Goal: Task Accomplishment & Management: Manage account settings

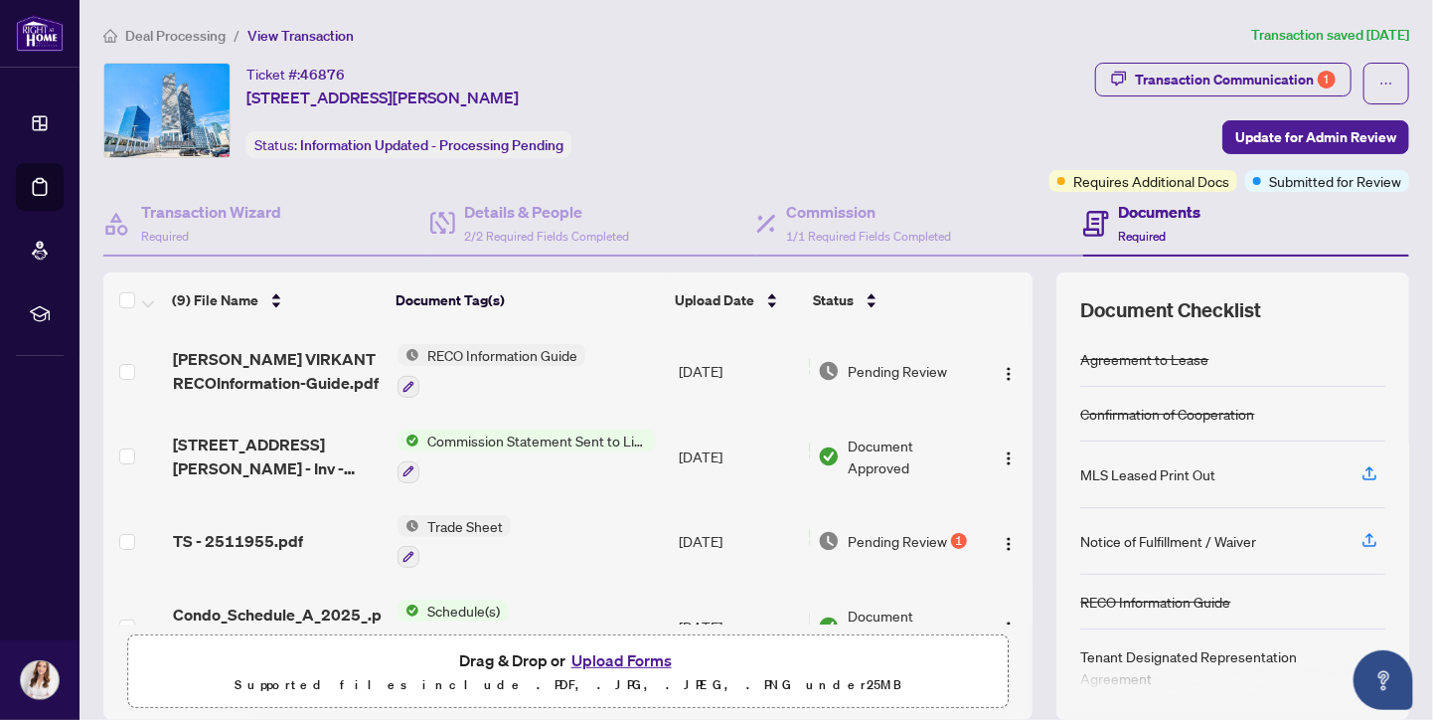
click at [173, 29] on span "Deal Processing" at bounding box center [175, 36] width 100 height 18
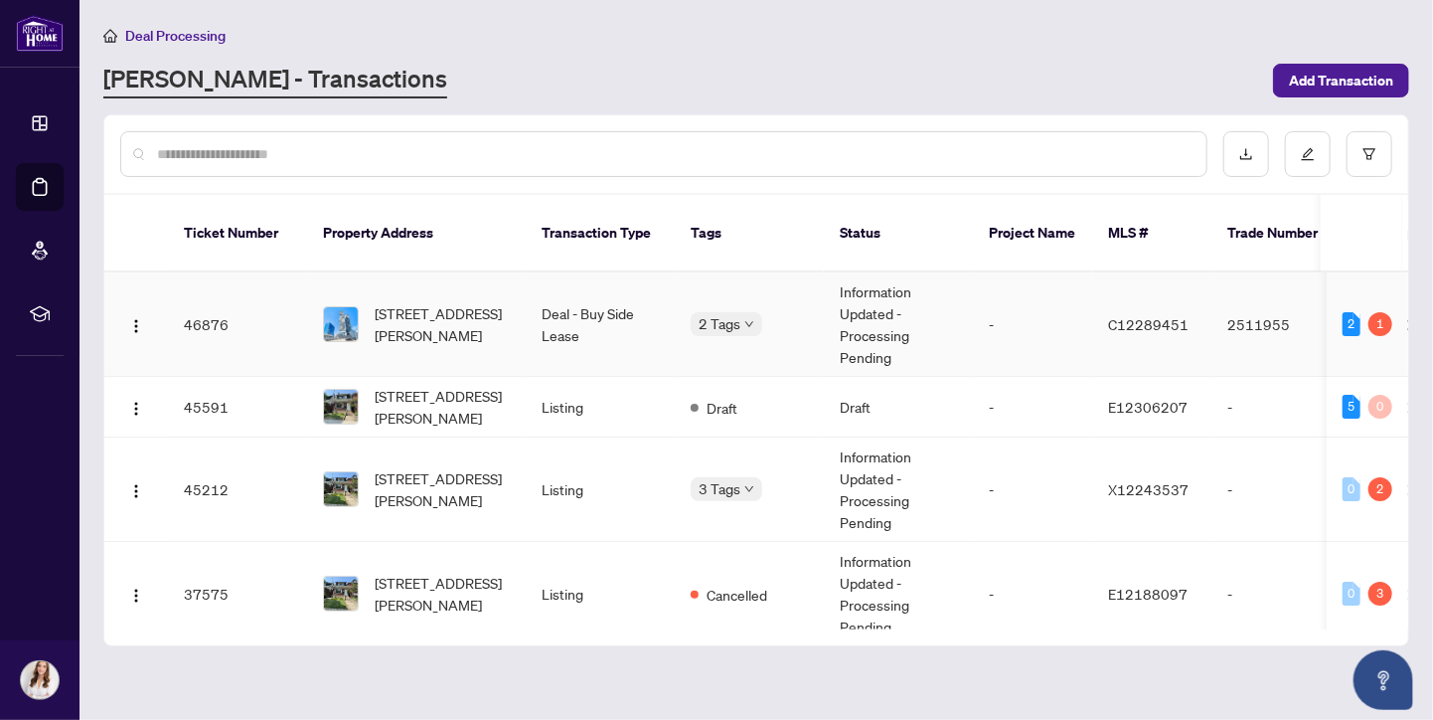
click at [640, 306] on td "Deal - Buy Side Lease" at bounding box center [600, 324] width 149 height 104
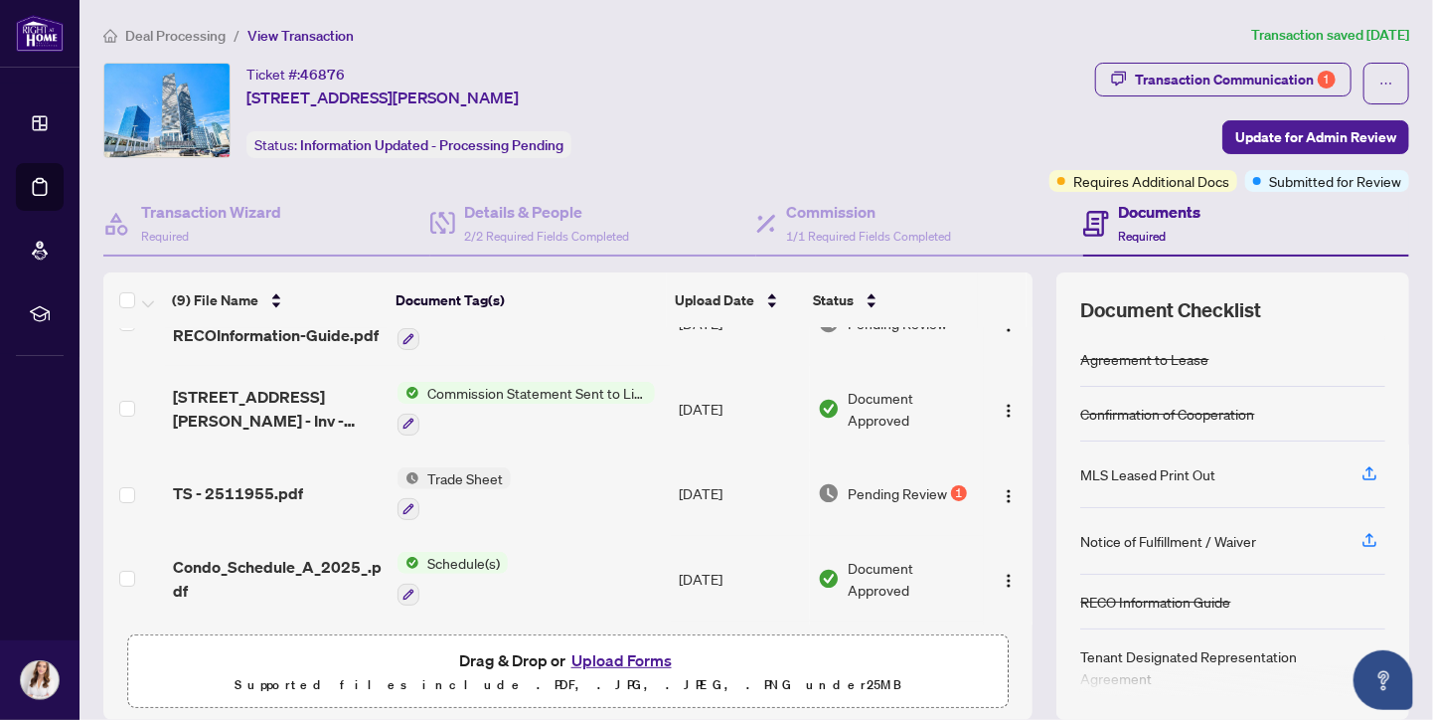
scroll to position [34, 0]
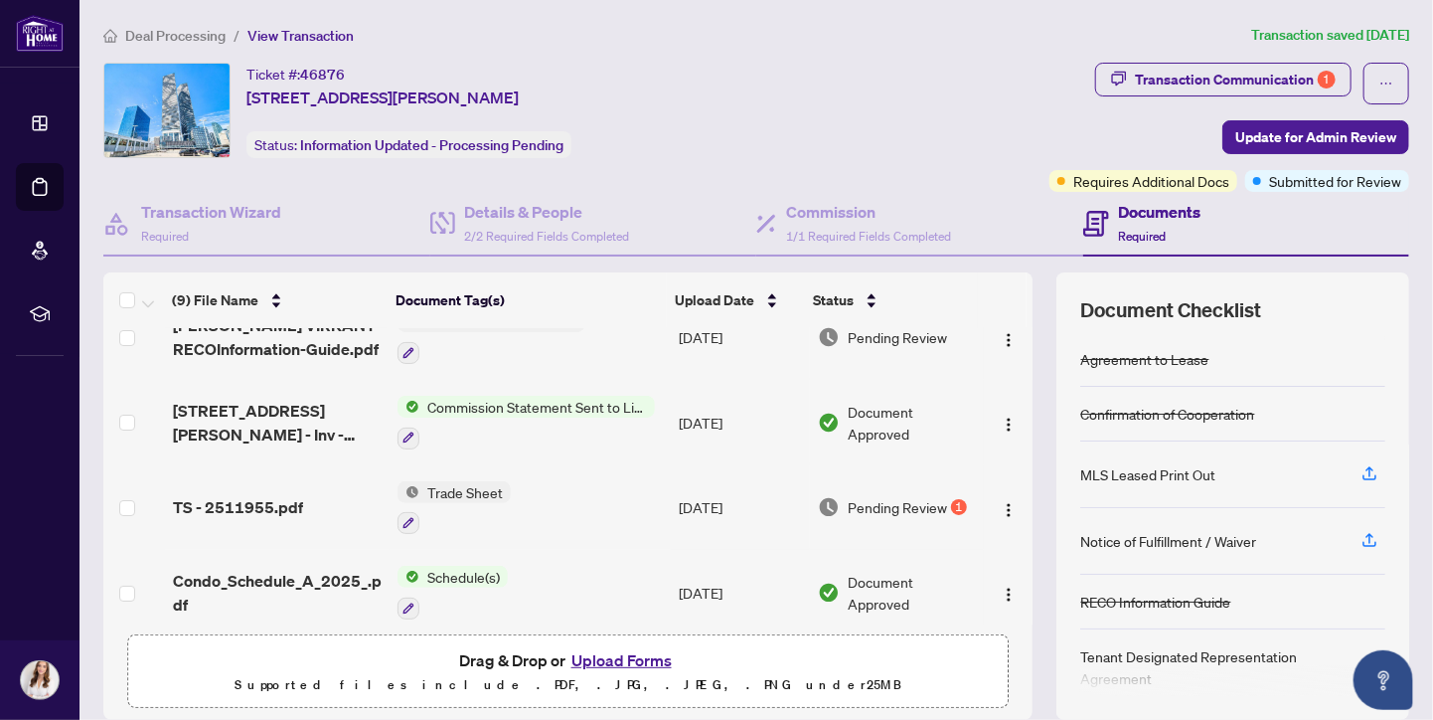
click at [861, 497] on span "Pending Review" at bounding box center [897, 507] width 99 height 22
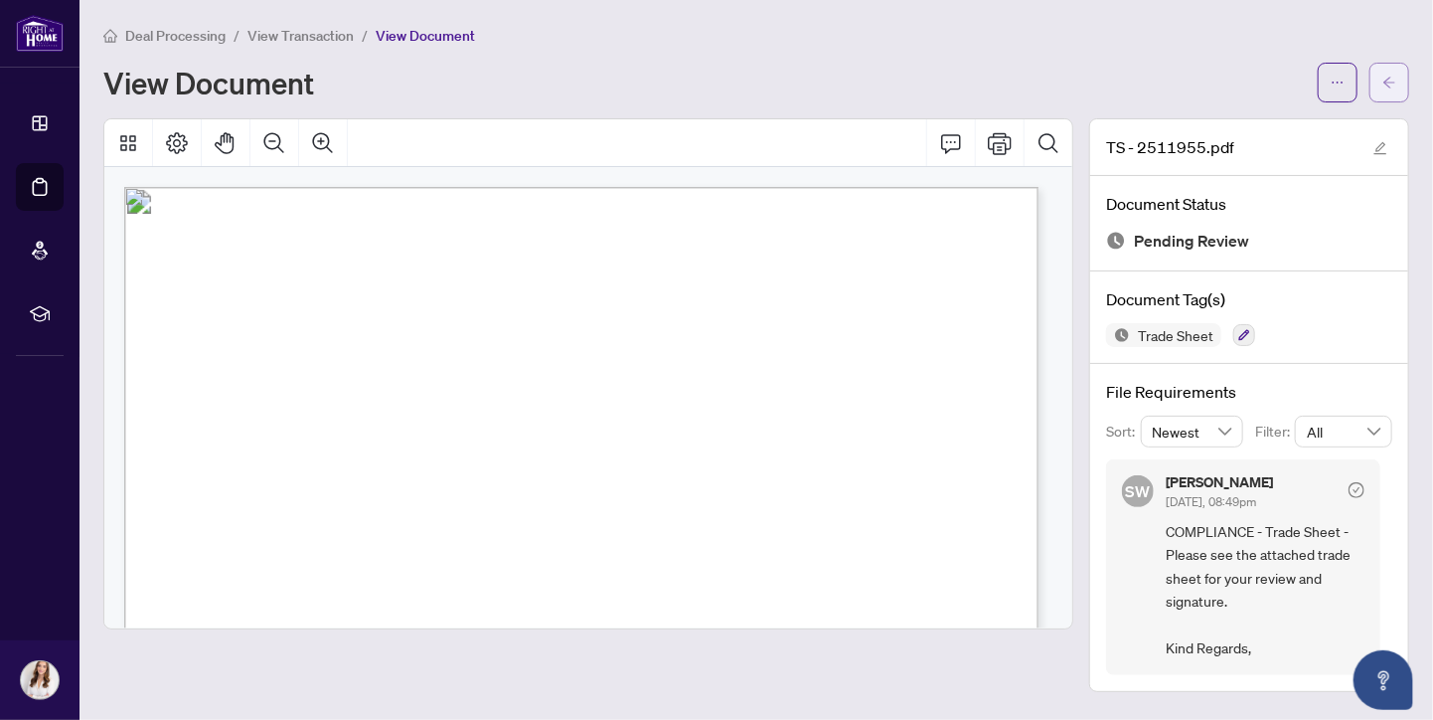
click at [1399, 71] on button "button" at bounding box center [1389, 83] width 40 height 40
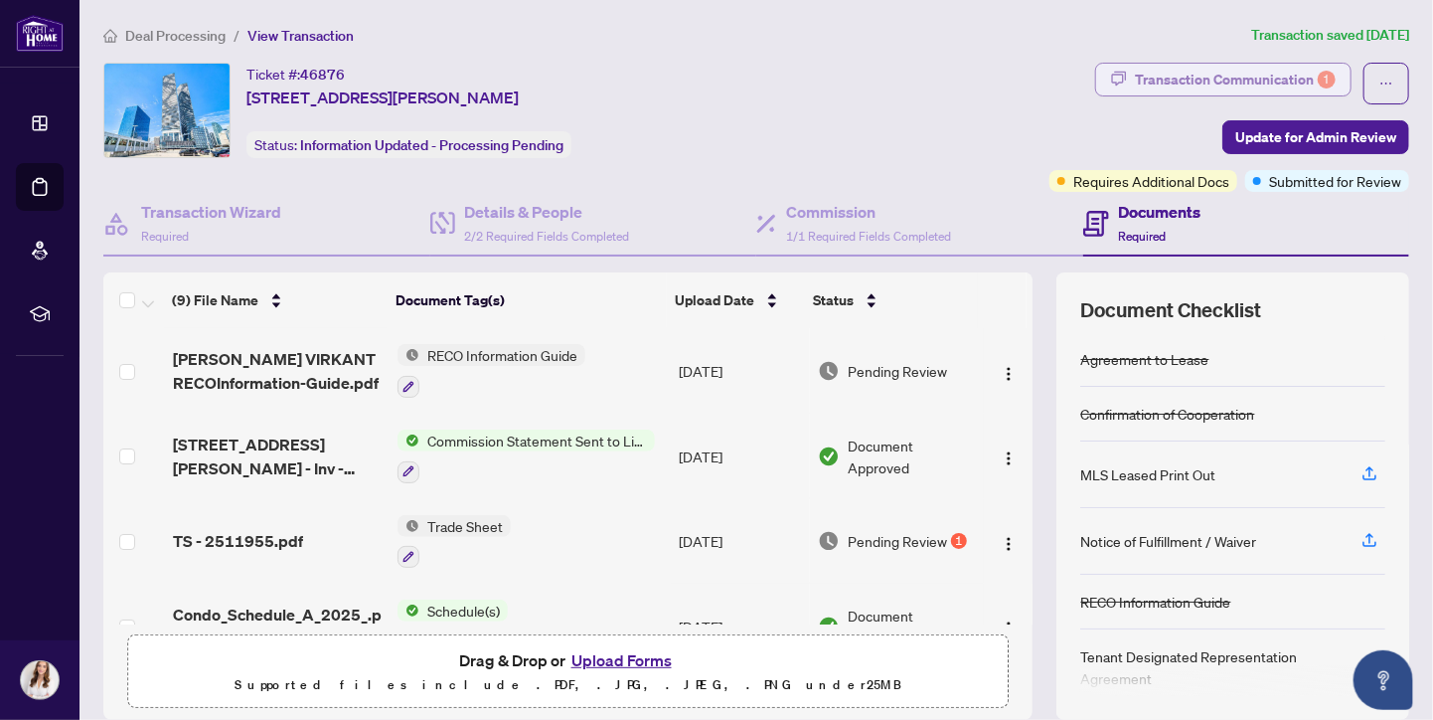
click at [1241, 78] on div "Transaction Communication 1" at bounding box center [1235, 80] width 201 height 32
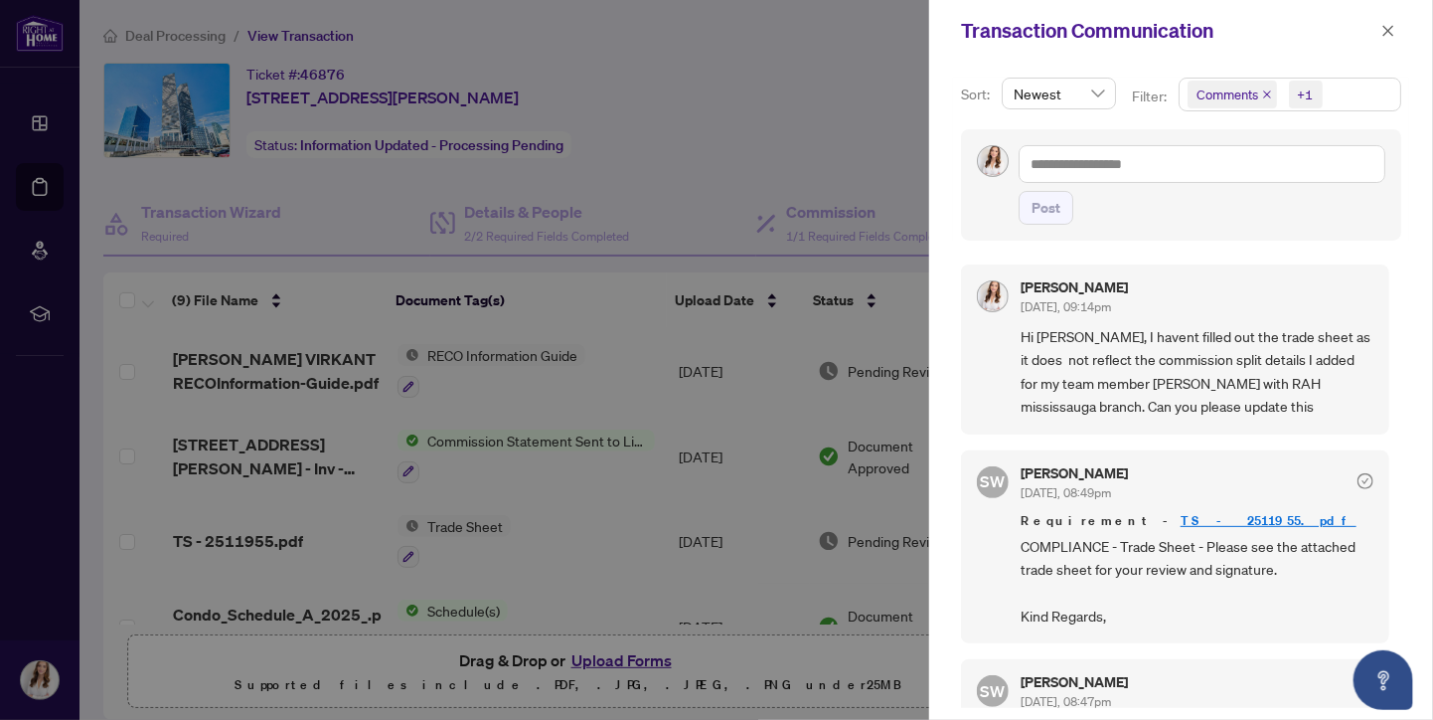
click at [881, 108] on div at bounding box center [716, 360] width 1433 height 720
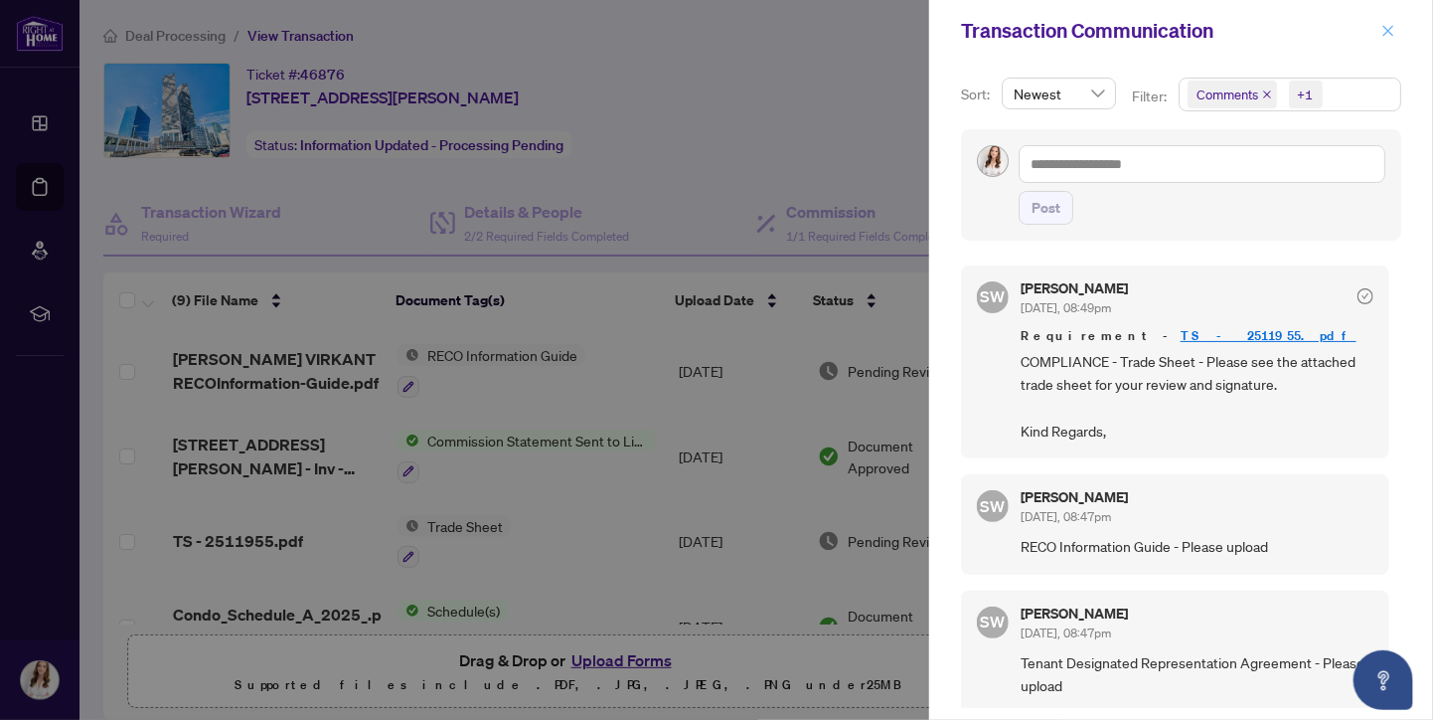
click at [1389, 31] on icon "close" at bounding box center [1388, 30] width 11 height 11
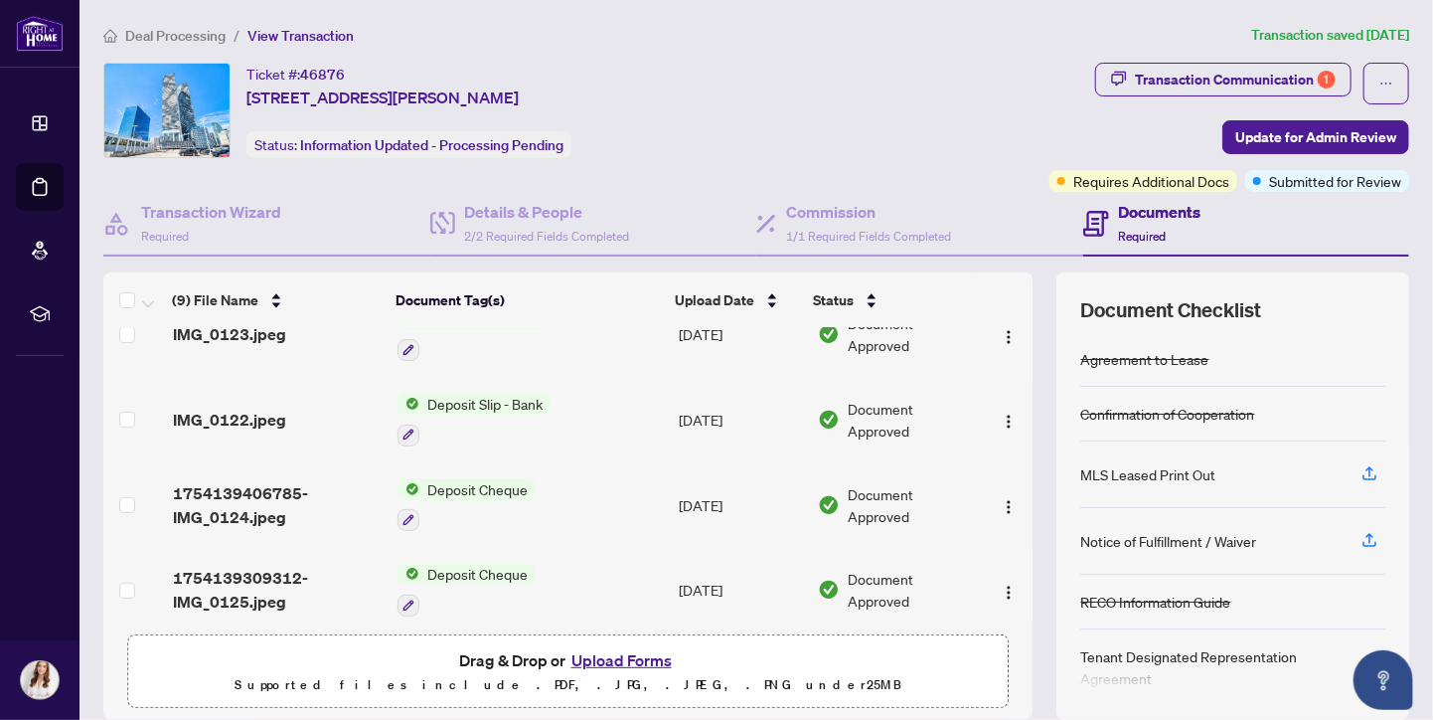
scroll to position [463, 0]
click at [475, 477] on span "Deposit Cheque" at bounding box center [477, 488] width 116 height 22
click at [274, 481] on span "1754139406785-IMG_0124.jpeg" at bounding box center [277, 504] width 209 height 48
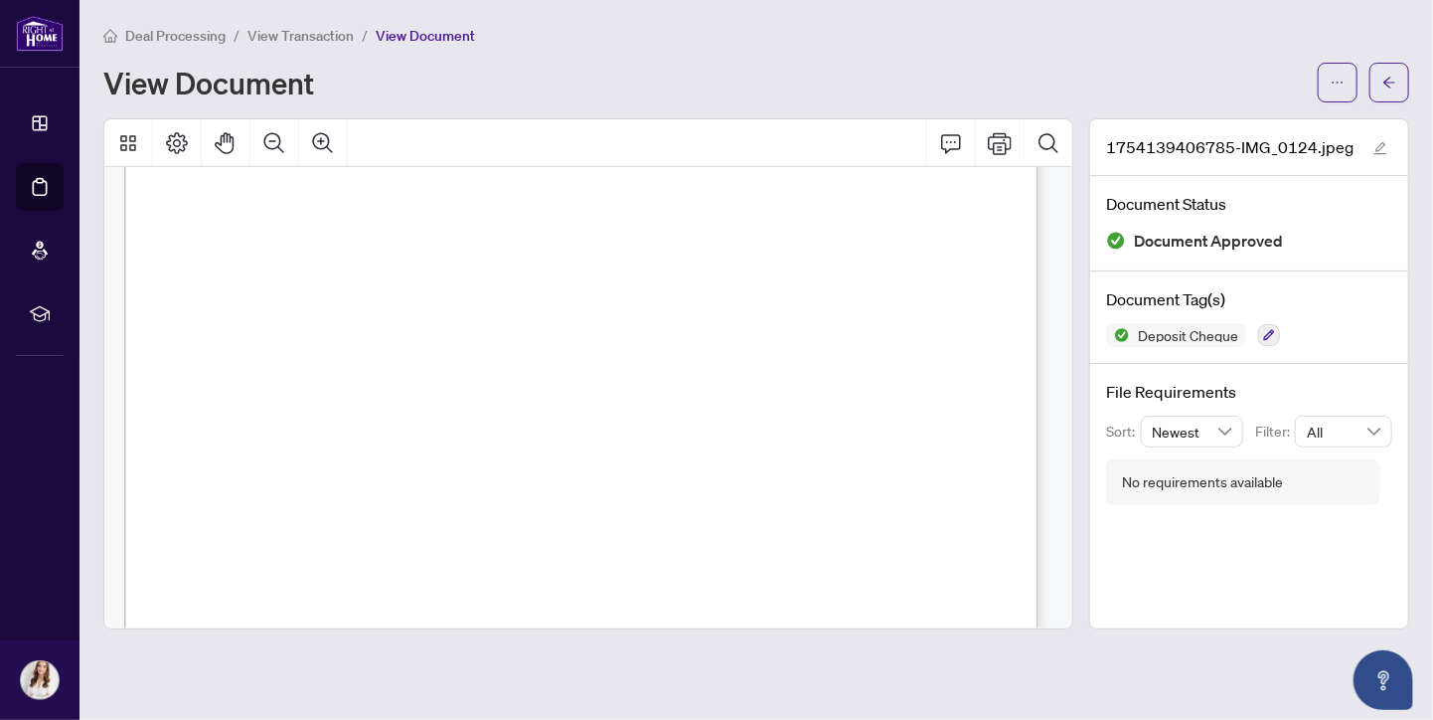
scroll to position [559, 0]
